Goal: Check status

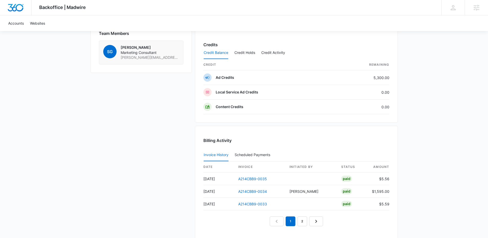
scroll to position [435, 0]
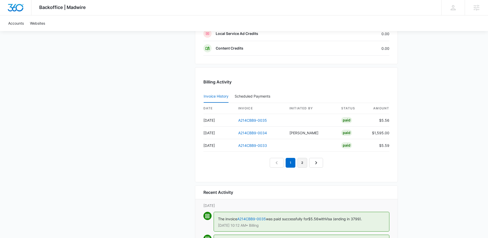
click at [305, 163] on link "2" at bounding box center [303, 163] width 10 height 10
click at [307, 164] on link "3" at bounding box center [309, 163] width 10 height 10
click at [307, 164] on em "3" at bounding box center [303, 163] width 10 height 10
click at [311, 164] on link "4" at bounding box center [314, 163] width 10 height 10
click at [318, 162] on link "5" at bounding box center [320, 163] width 10 height 10
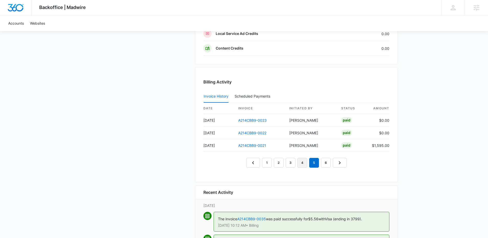
click at [306, 162] on link "4" at bounding box center [303, 163] width 10 height 10
click at [294, 163] on link "3" at bounding box center [291, 163] width 10 height 10
click at [283, 166] on link "2" at bounding box center [279, 163] width 10 height 10
click at [269, 163] on link "1" at bounding box center [267, 163] width 10 height 10
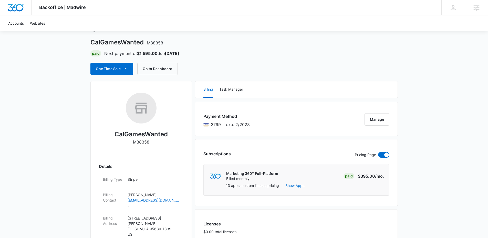
scroll to position [0, 0]
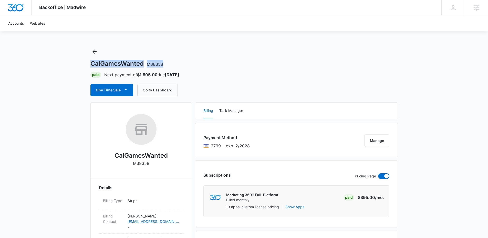
drag, startPoint x: 186, startPoint y: 65, endPoint x: 86, endPoint y: 63, distance: 100.5
copy h1 "CalGamesWanted M38358"
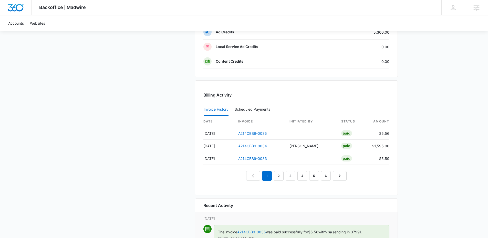
scroll to position [485, 0]
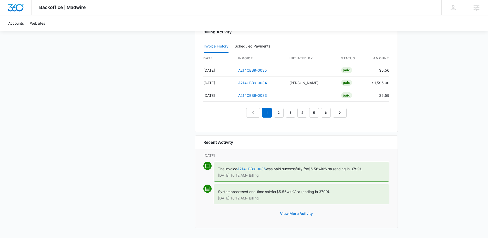
click at [307, 210] on button "View More Activity" at bounding box center [296, 213] width 43 height 12
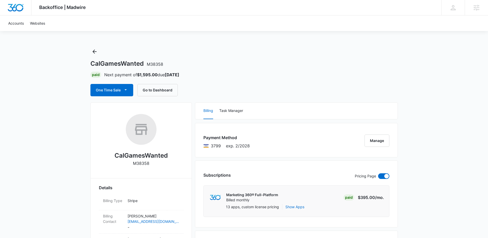
click at [211, 50] on div "CalGamesWanted M38358 Paid Next payment of $1,595.00 due [DATE] One Time Sale G…" at bounding box center [245, 71] width 308 height 49
